Goal: Task Accomplishment & Management: Manage account settings

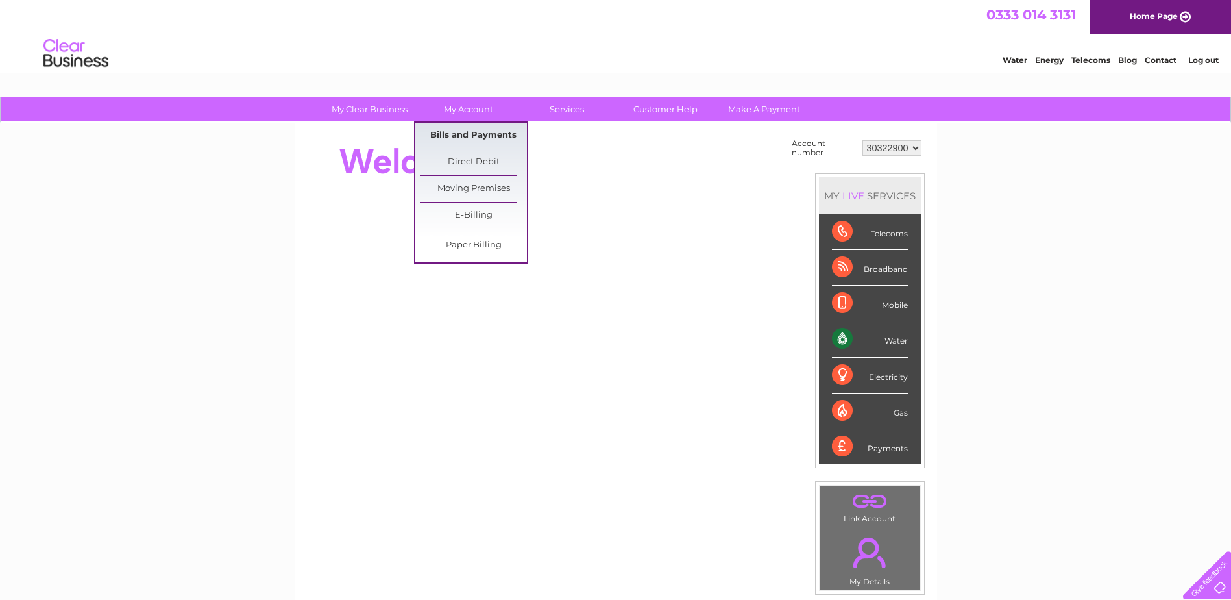
click at [464, 137] on link "Bills and Payments" at bounding box center [473, 136] width 107 height 26
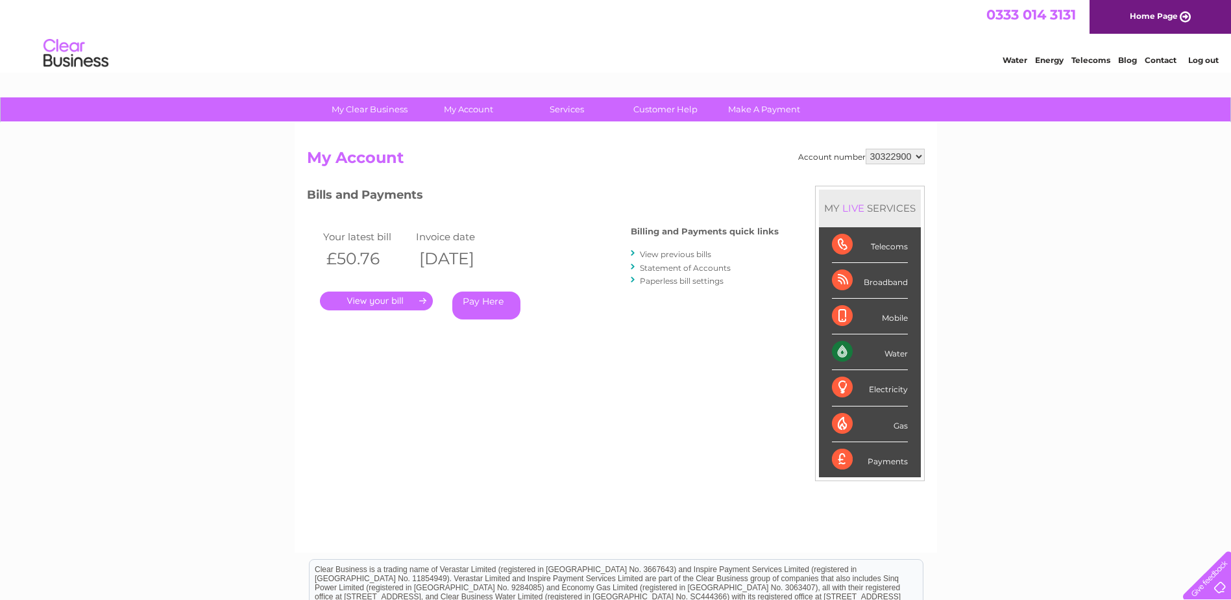
click at [402, 300] on link "." at bounding box center [376, 300] width 113 height 19
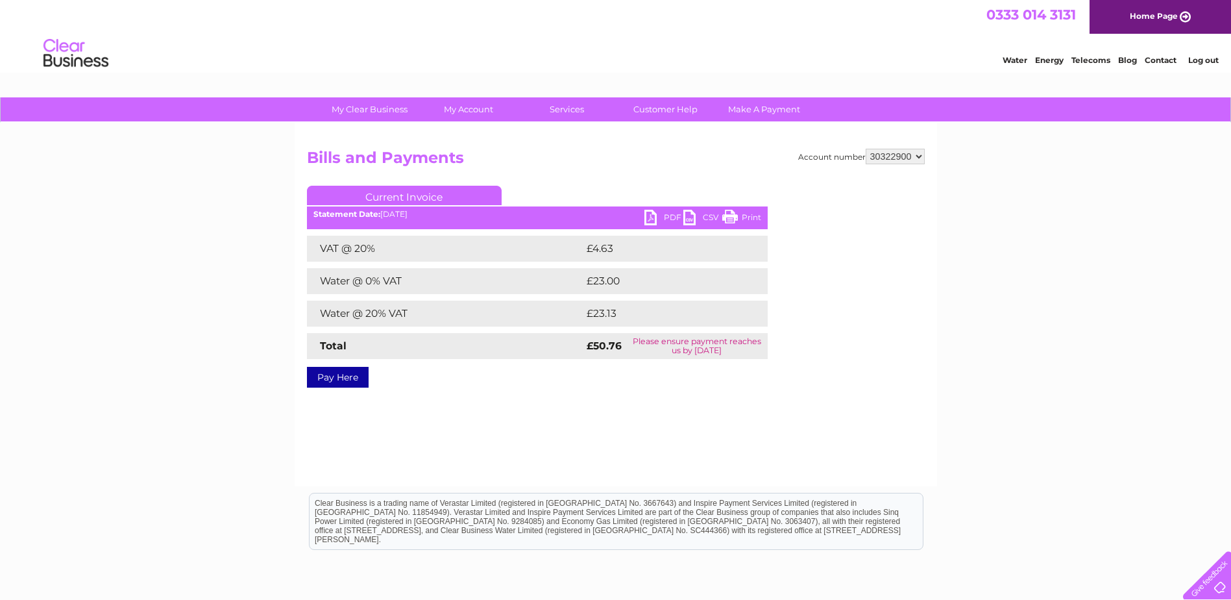
click at [665, 223] on link "PDF" at bounding box center [663, 219] width 39 height 19
